Goal: Find specific page/section: Find specific page/section

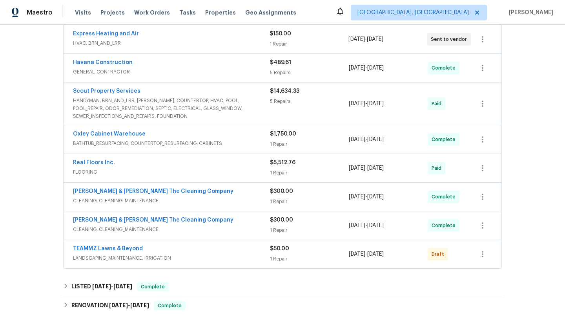
scroll to position [181, 0]
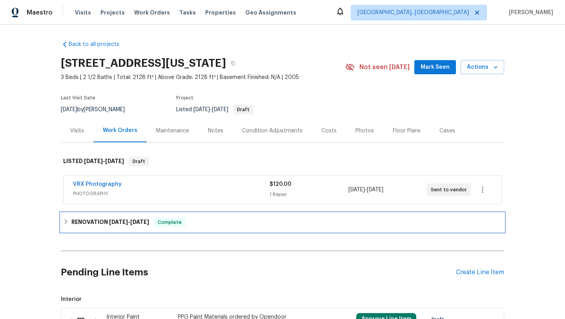
click at [163, 232] on div "RENOVATION [DATE] - [DATE] Complete" at bounding box center [283, 222] width 444 height 19
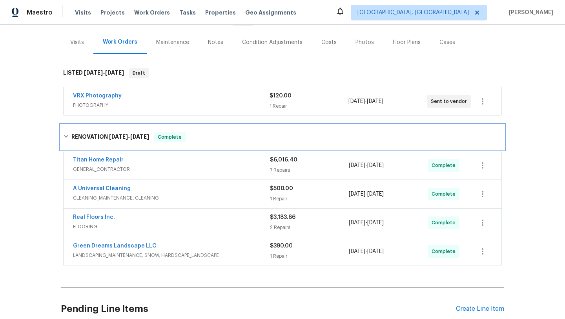
scroll to position [95, 0]
